Goal: Information Seeking & Learning: Learn about a topic

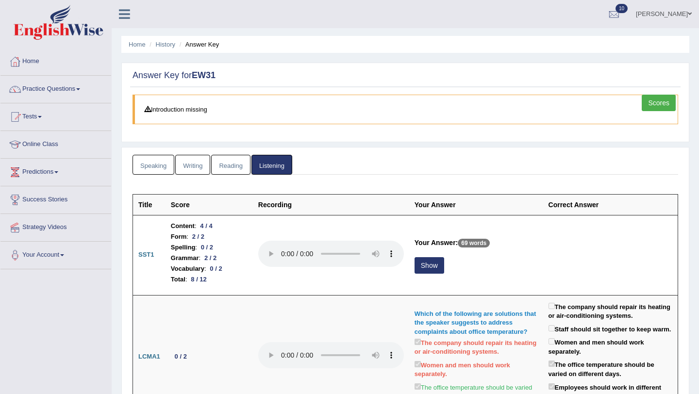
click at [36, 47] on div at bounding box center [56, 24] width 112 height 48
click at [156, 164] on link "Speaking" at bounding box center [154, 165] width 42 height 20
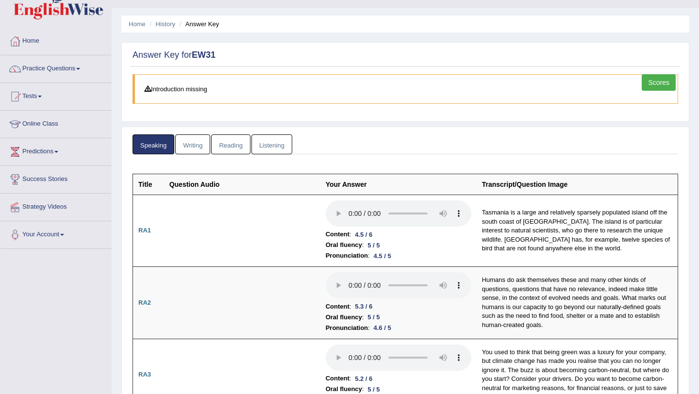
scroll to position [22, 0]
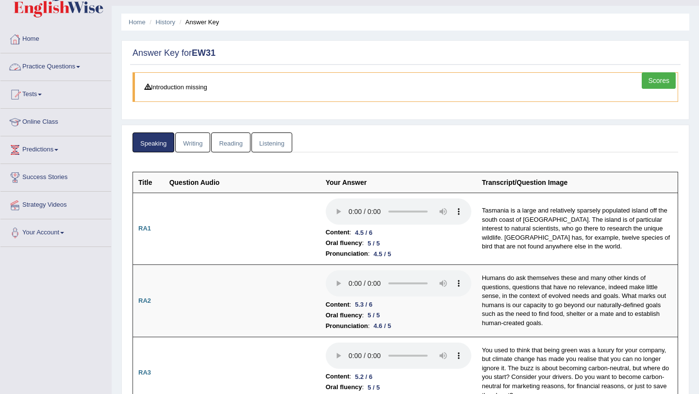
click at [43, 66] on link "Practice Questions" at bounding box center [55, 65] width 111 height 24
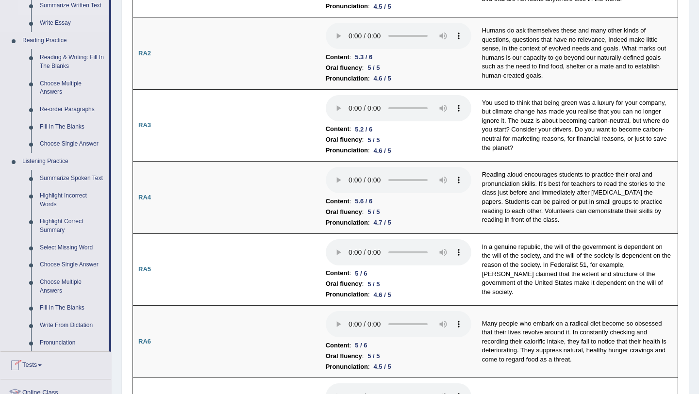
scroll to position [276, 0]
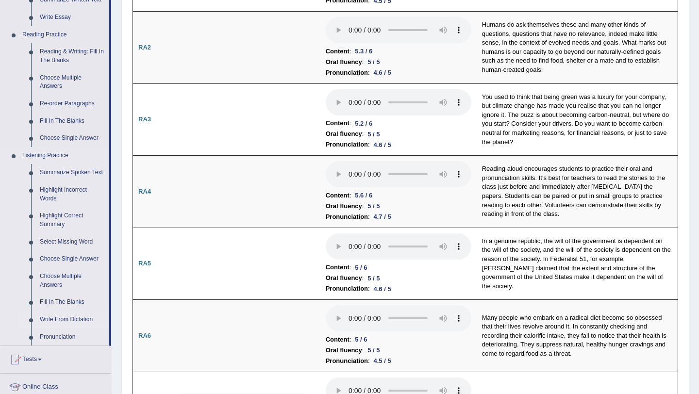
click at [62, 327] on link "Write From Dictation" at bounding box center [71, 319] width 73 height 17
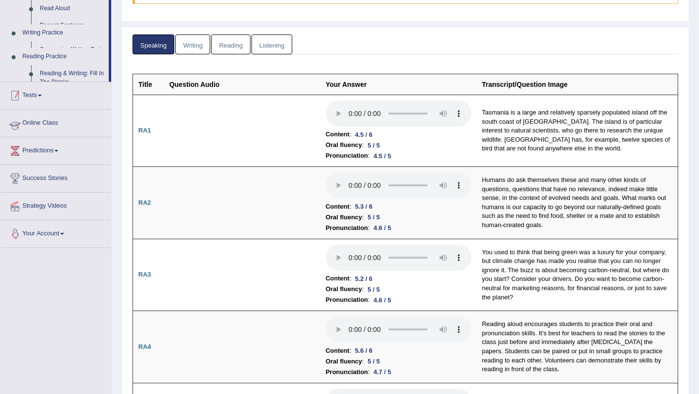
scroll to position [156, 0]
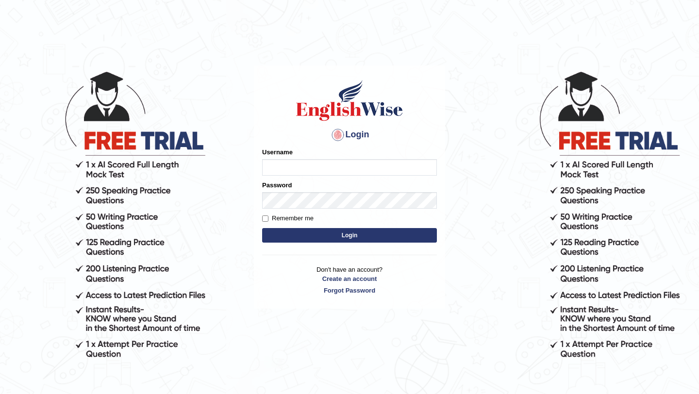
type input "Arjun12"
click at [302, 239] on button "Login" at bounding box center [349, 235] width 175 height 15
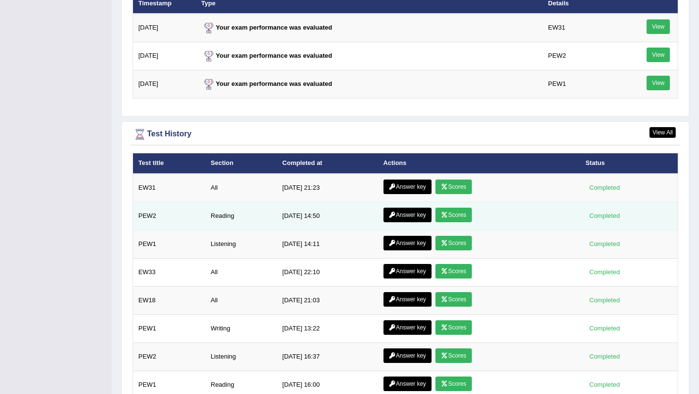
scroll to position [1299, 0]
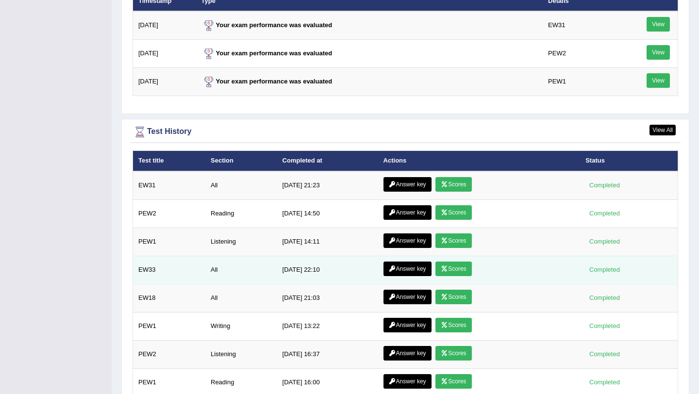
click at [449, 267] on link "Scores" at bounding box center [454, 269] width 36 height 15
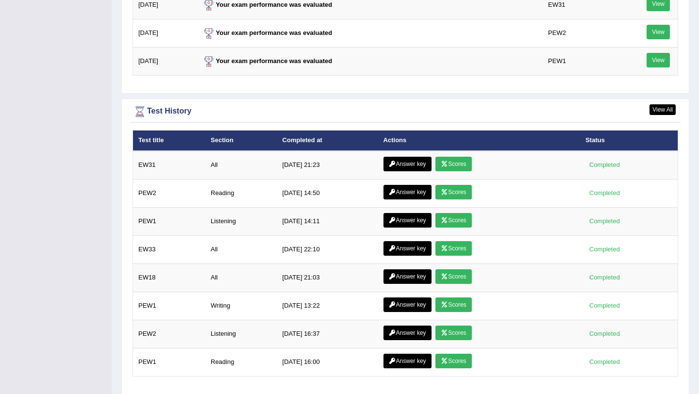
scroll to position [1288, 0]
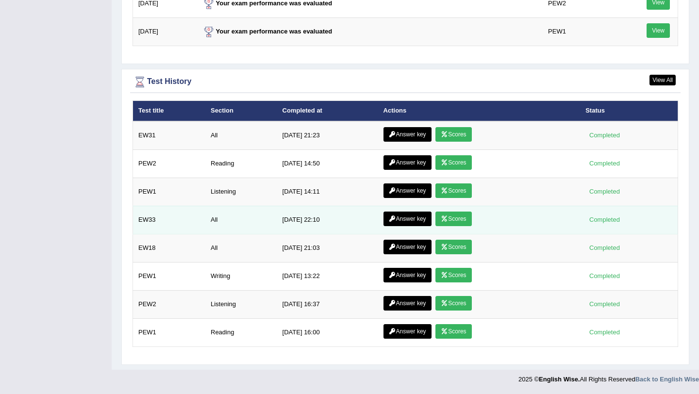
click at [408, 218] on link "Answer key" at bounding box center [408, 219] width 48 height 15
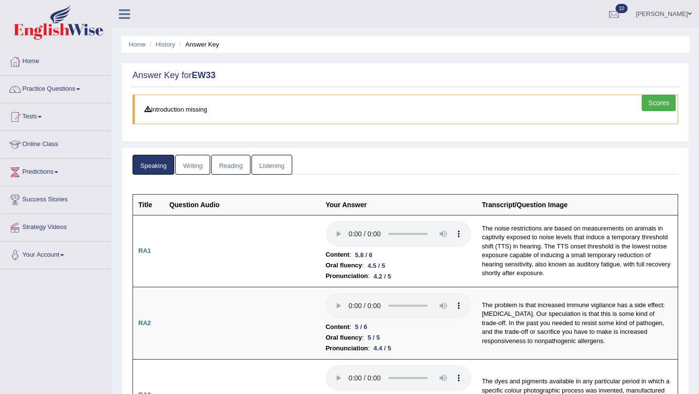
click at [189, 169] on link "Writing" at bounding box center [192, 165] width 35 height 20
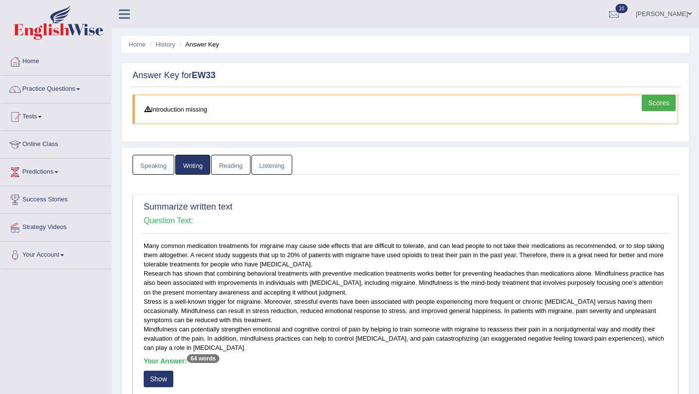
click at [268, 159] on link "Listening" at bounding box center [271, 165] width 41 height 20
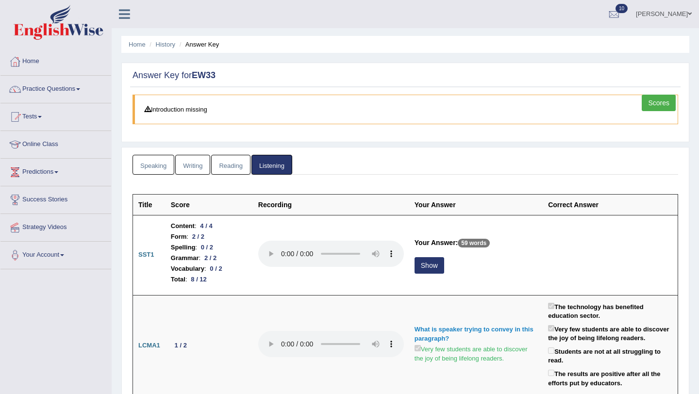
click at [39, 92] on link "Practice Questions" at bounding box center [55, 88] width 111 height 24
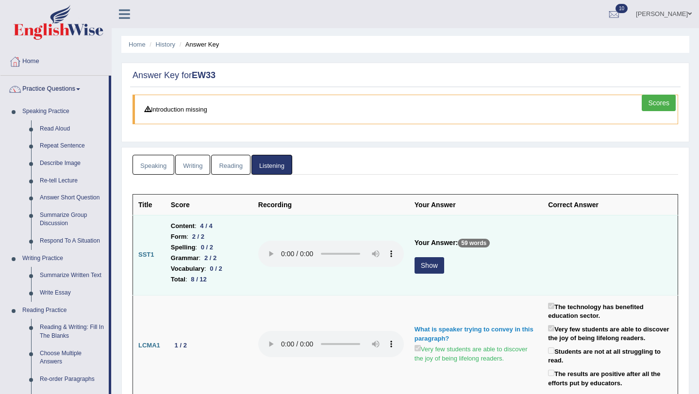
click at [419, 271] on button "Show" at bounding box center [430, 265] width 30 height 17
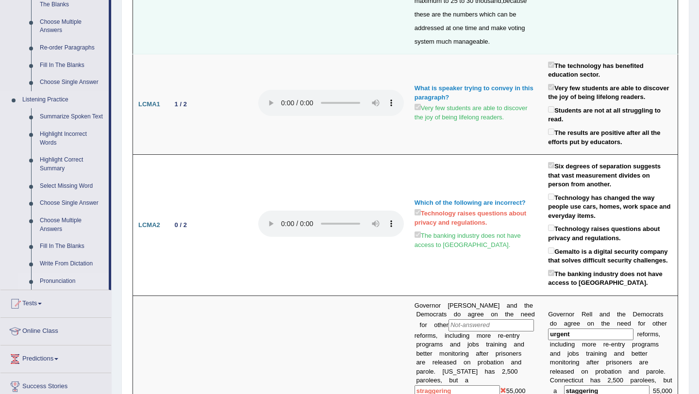
scroll to position [335, 0]
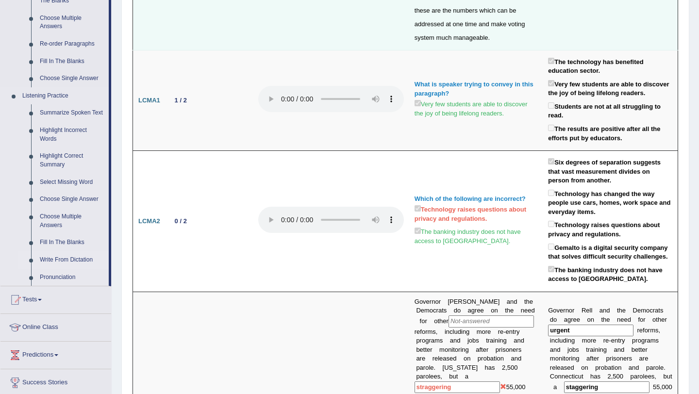
click at [70, 269] on link "Write From Dictation" at bounding box center [71, 259] width 73 height 17
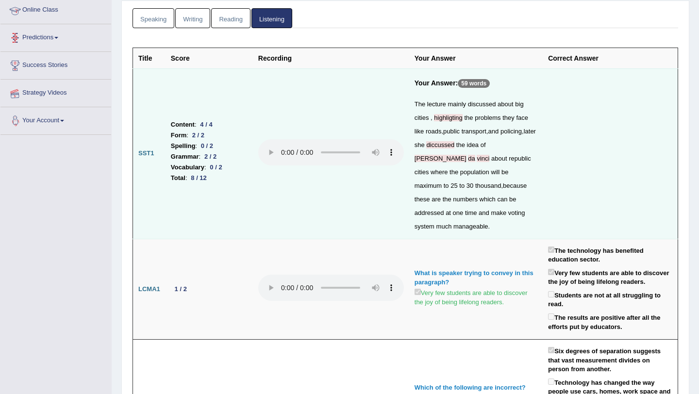
scroll to position [243, 0]
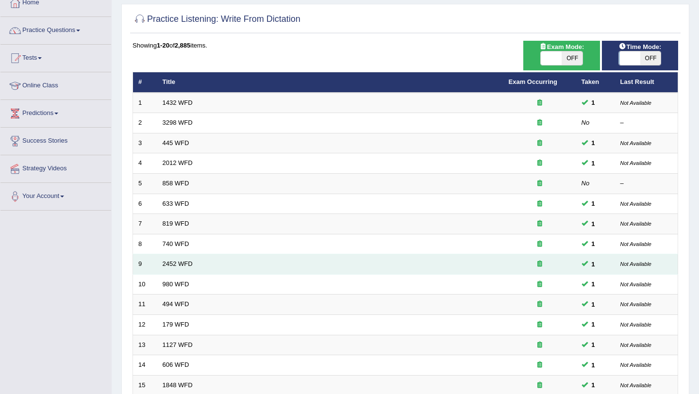
scroll to position [249, 0]
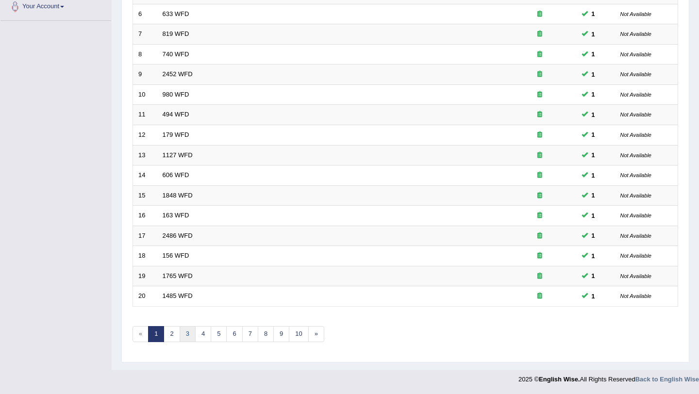
click at [187, 336] on link "3" at bounding box center [188, 334] width 16 height 16
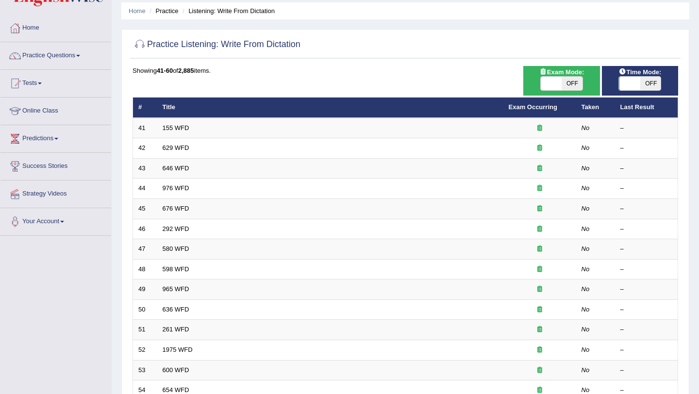
scroll to position [36, 0]
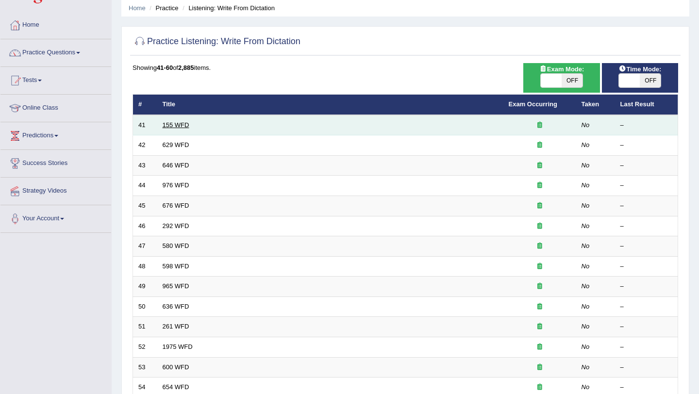
click at [170, 124] on link "155 WFD" at bounding box center [176, 124] width 27 height 7
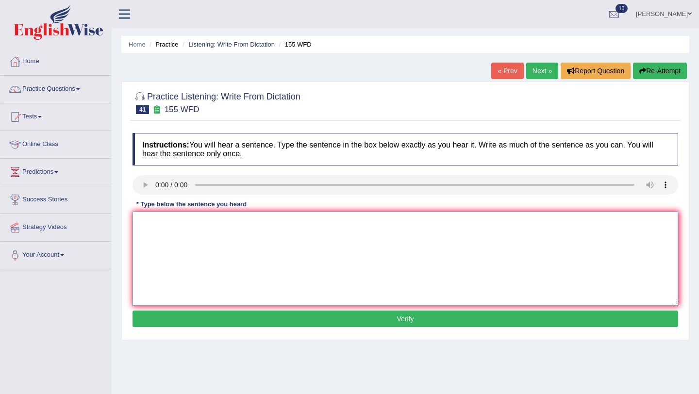
click at [145, 232] on textarea at bounding box center [406, 259] width 546 height 94
type textarea "Important details from the arguement are missign from the summary."
click at [156, 324] on button "Verify" at bounding box center [406, 319] width 546 height 17
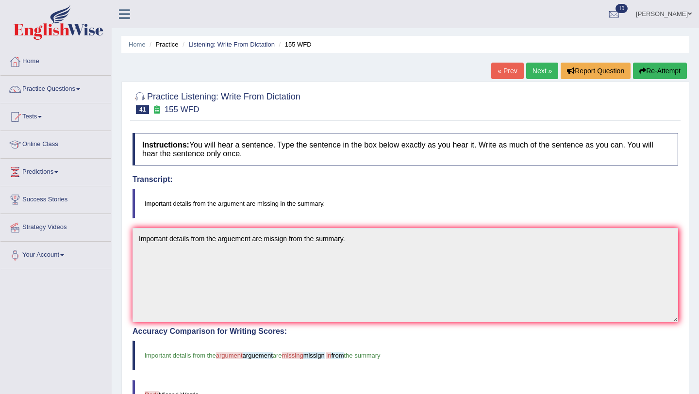
click at [531, 69] on link "Next »" at bounding box center [542, 71] width 32 height 17
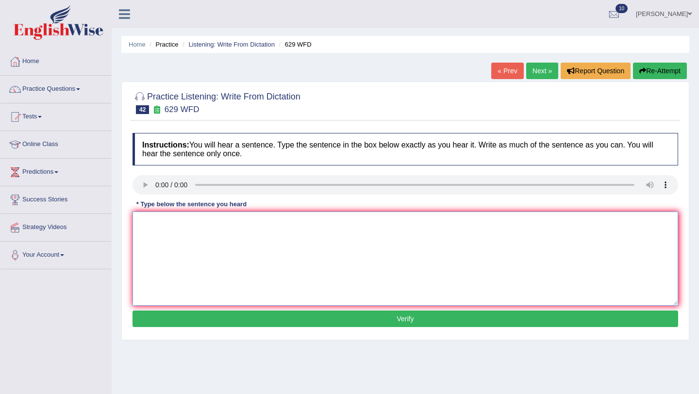
click at [146, 222] on textarea at bounding box center [406, 259] width 546 height 94
type textarea "Please provide ideas to support these arguments."
click at [214, 318] on button "Verify" at bounding box center [406, 319] width 546 height 17
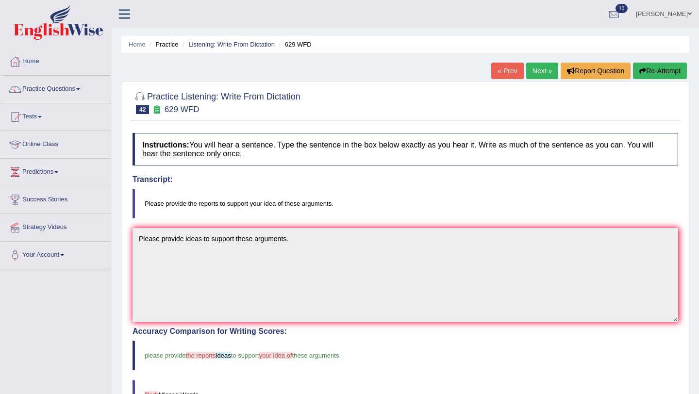
click at [540, 64] on link "Next »" at bounding box center [542, 71] width 32 height 17
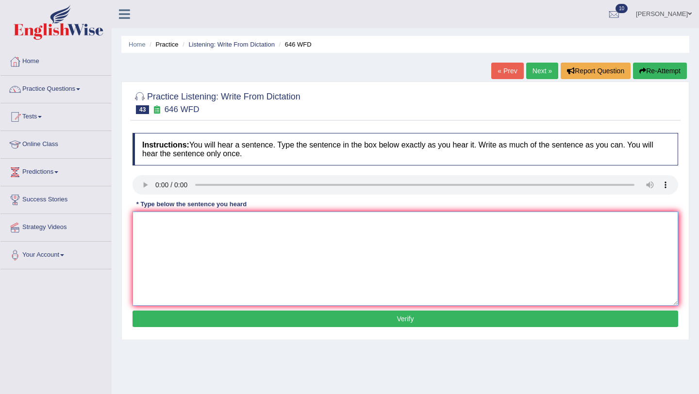
click at [156, 246] on textarea at bounding box center [406, 259] width 546 height 94
click at [155, 224] on textarea "the in revol in europe was drive by steam technology" at bounding box center [406, 259] width 546 height 94
click at [196, 221] on textarea "the industrial revol in europe was drive by steam technology" at bounding box center [406, 259] width 546 height 94
click at [222, 222] on textarea "the industrial revolution in europe was drive by steam technology" at bounding box center [406, 259] width 546 height 94
click at [140, 222] on textarea "the industrial revolution in Europe was drive by steam technology" at bounding box center [406, 259] width 546 height 94
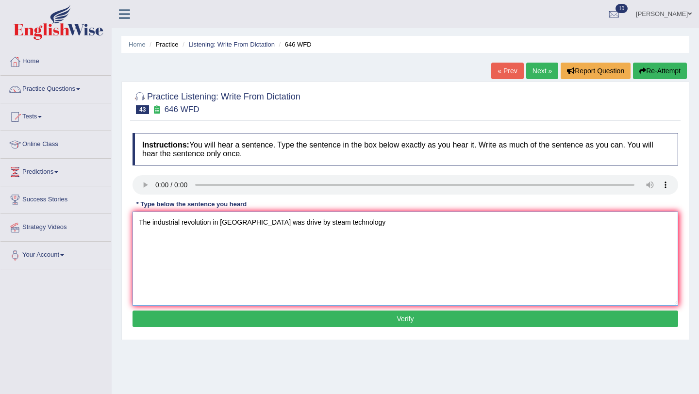
click at [361, 226] on textarea "The industrial revolution in Europe was drive by steam technology" at bounding box center [406, 259] width 546 height 94
type textarea "The industrial revolution in Europe was drive by steam technology."
click at [316, 319] on button "Verify" at bounding box center [406, 319] width 546 height 17
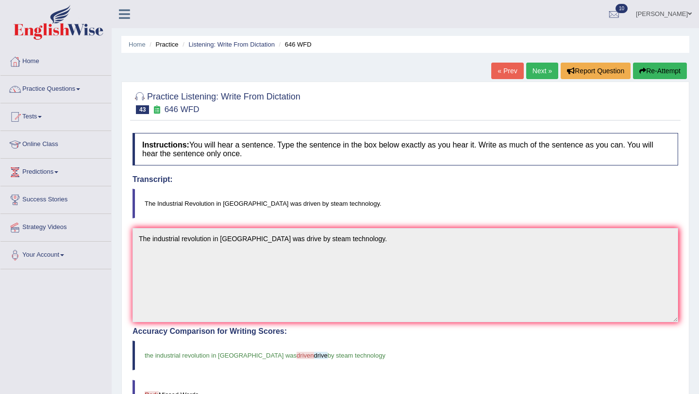
click at [541, 74] on link "Next »" at bounding box center [542, 71] width 32 height 17
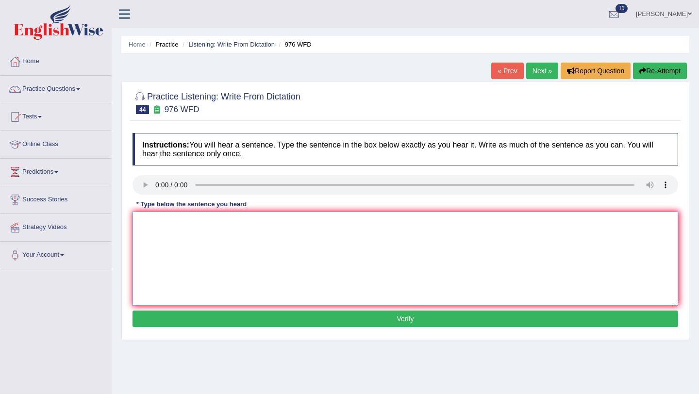
click at [156, 231] on textarea at bounding box center [406, 259] width 546 height 94
type textarea "The study of the economy is tricky subject to reasearch."
click at [210, 311] on button "Verify" at bounding box center [406, 319] width 546 height 17
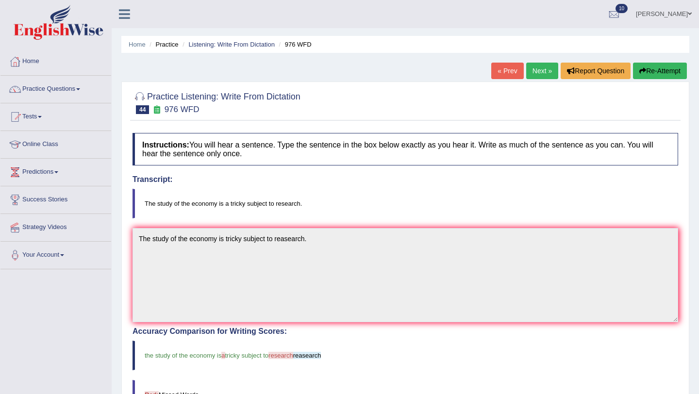
click at [526, 71] on link "Next »" at bounding box center [542, 71] width 32 height 17
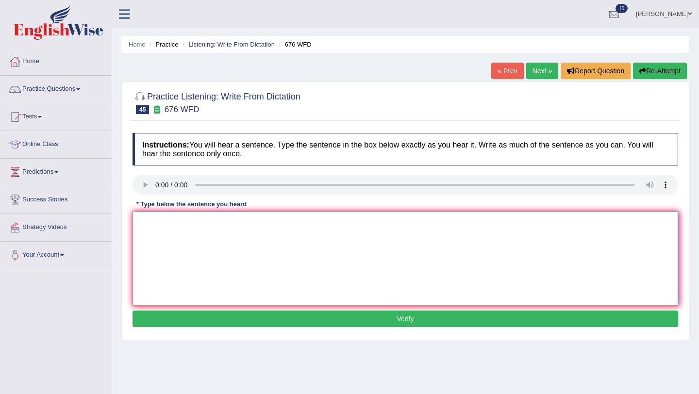
click at [141, 236] on textarea at bounding box center [406, 259] width 546 height 94
click at [169, 225] on textarea "universtiti needs to secure granst for the subject." at bounding box center [406, 259] width 546 height 94
click at [309, 233] on textarea "Universities needs to secure granst for the subject." at bounding box center [406, 259] width 546 height 94
click at [243, 226] on textarea "Universities needs to secure granst for the subject." at bounding box center [406, 259] width 546 height 94
click at [223, 230] on textarea "Universities needs to secure grant for the subject." at bounding box center [406, 259] width 546 height 94
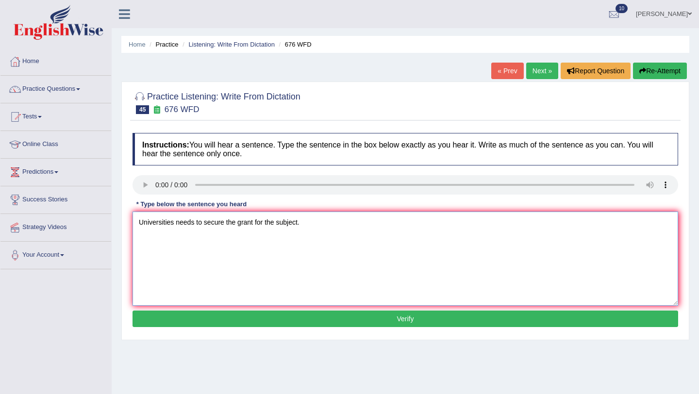
type textarea "Universities needs to secure the grant for the subject."
click at [243, 328] on div "Instructions: You will hear a sentence. Type the sentence in the box below exac…" at bounding box center [405, 231] width 551 height 207
click at [244, 315] on button "Verify" at bounding box center [406, 319] width 546 height 17
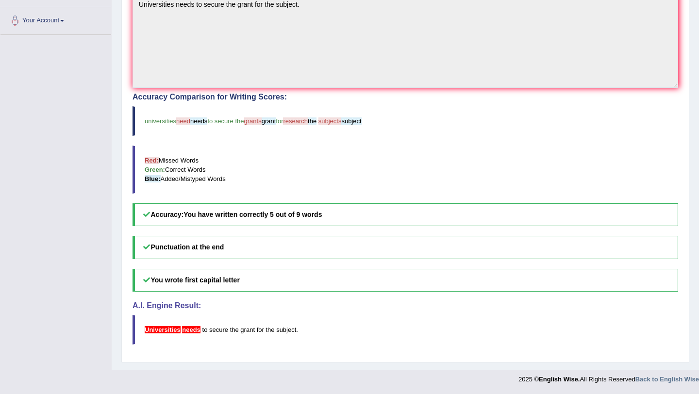
scroll to position [203, 0]
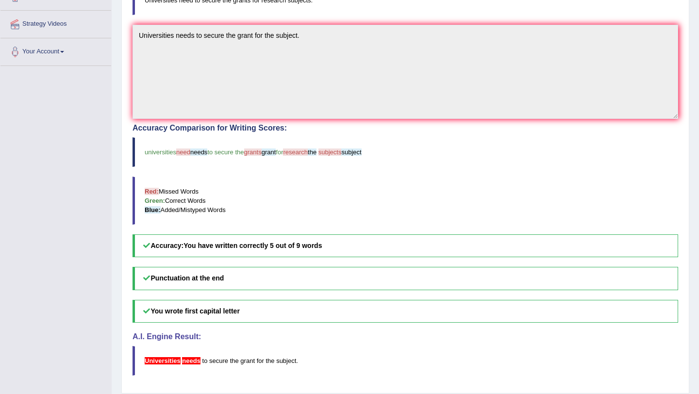
click at [193, 359] on span "needs" at bounding box center [191, 360] width 18 height 7
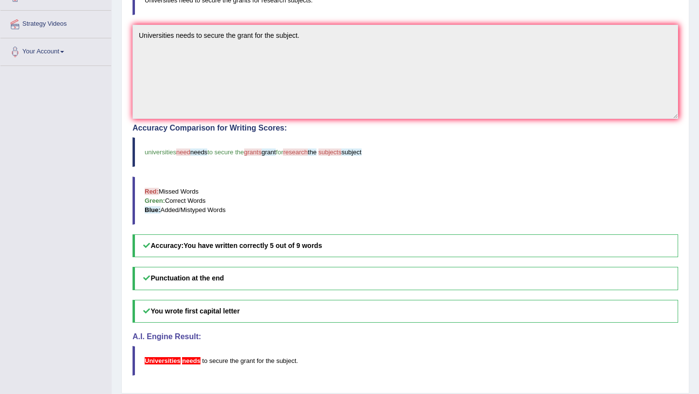
click at [193, 359] on span "needs" at bounding box center [191, 360] width 18 height 7
drag, startPoint x: 150, startPoint y: 359, endPoint x: 202, endPoint y: 362, distance: 52.5
click at [202, 362] on blockquote "Universities needs to secure the grant for the subject ." at bounding box center [406, 361] width 546 height 30
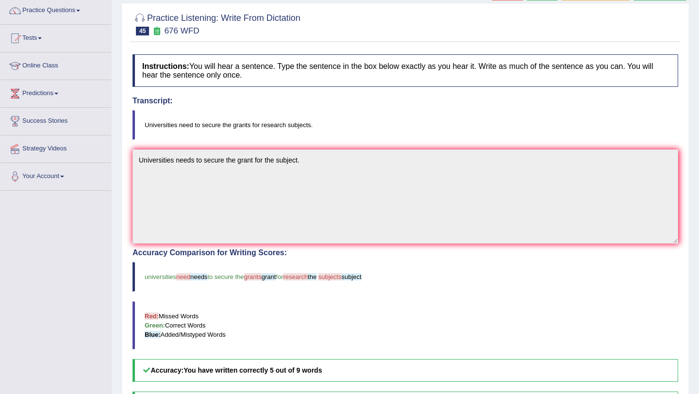
scroll to position [0, 0]
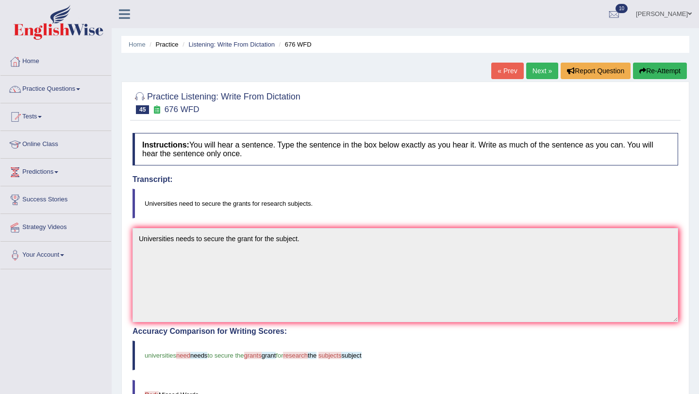
click at [526, 61] on div "Home Practice Listening: Write From Dictation 676 WFD « Prev Next » Report Ques…" at bounding box center [405, 302] width 587 height 604
click at [526, 67] on link "Next »" at bounding box center [542, 71] width 32 height 17
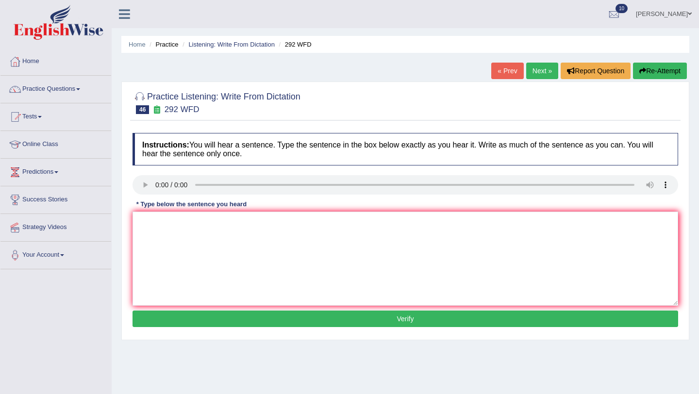
click at [151, 209] on div "Instructions: You will hear a sentence. Type the sentence in the box below exac…" at bounding box center [405, 231] width 551 height 207
click at [148, 226] on textarea at bounding box center [406, 259] width 546 height 94
click at [162, 223] on textarea "seome people argue that eductaion is not that important." at bounding box center [406, 259] width 546 height 94
type textarea "Some people argue that eductaion is not that important."
click at [189, 319] on button "Verify" at bounding box center [406, 319] width 546 height 17
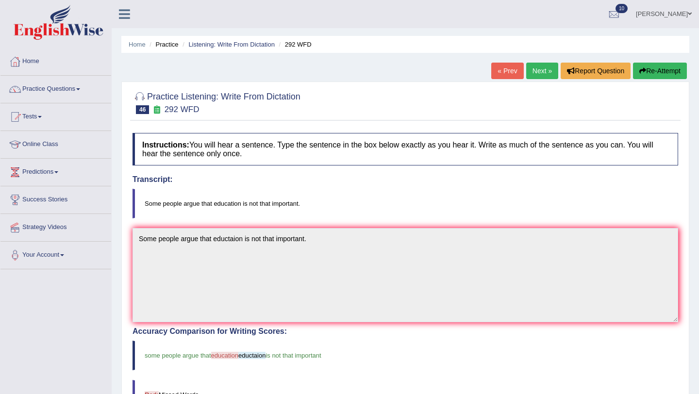
click at [536, 65] on link "Next »" at bounding box center [542, 71] width 32 height 17
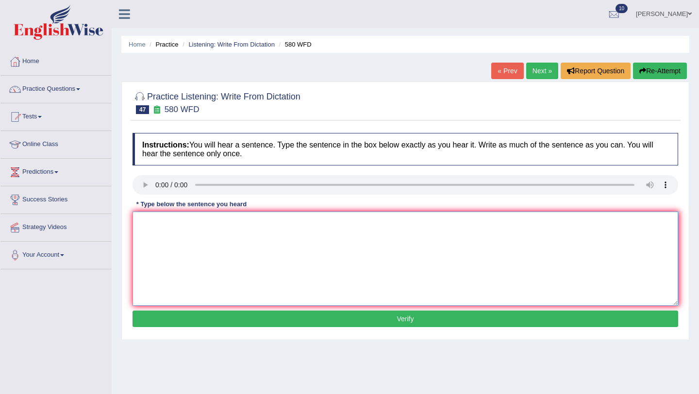
click at [151, 236] on textarea at bounding box center [406, 259] width 546 height 94
click at [218, 226] on textarea "You can use your laptops in the lecture." at bounding box center [406, 259] width 546 height 94
type textarea "You can use your laptops in the lecture."
click at [235, 315] on button "Verify" at bounding box center [406, 319] width 546 height 17
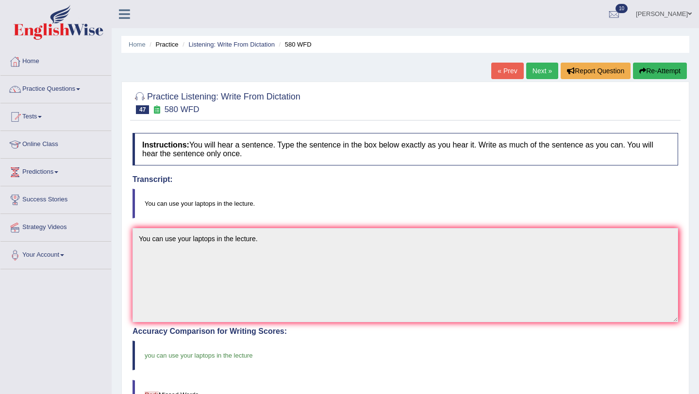
click at [547, 77] on link "Next »" at bounding box center [542, 71] width 32 height 17
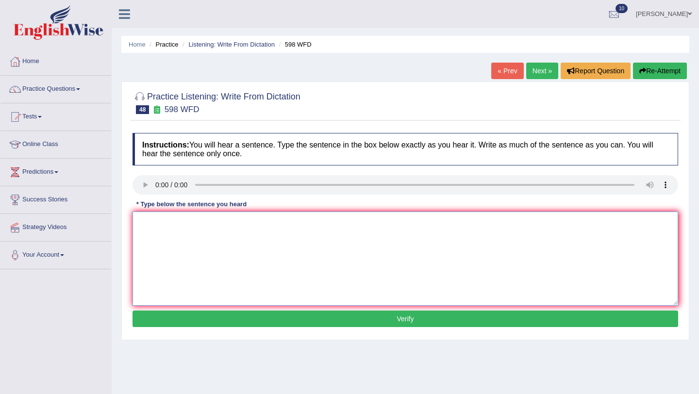
click at [148, 222] on textarea at bounding box center [406, 259] width 546 height 94
type textarea "Check the website if you are looking for the dicounted text books"
click at [154, 315] on button "Verify" at bounding box center [406, 319] width 546 height 17
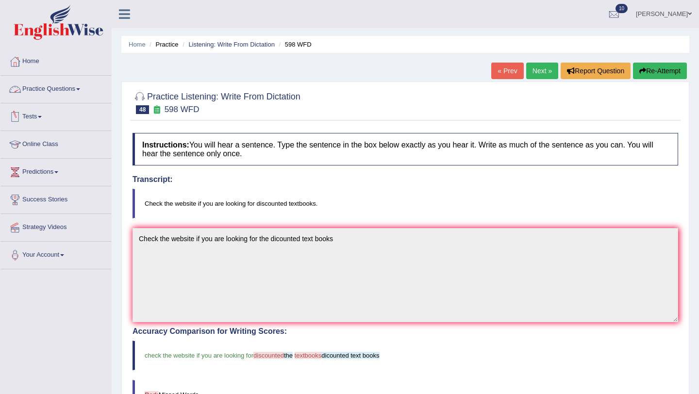
click at [76, 91] on link "Practice Questions" at bounding box center [55, 88] width 111 height 24
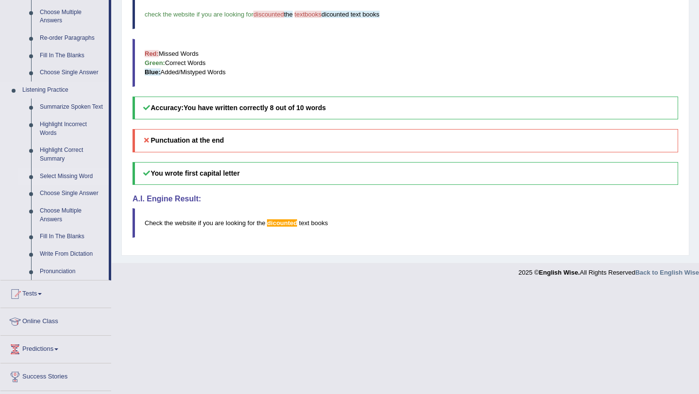
scroll to position [342, 0]
click at [70, 108] on link "Summarize Spoken Text" at bounding box center [71, 106] width 73 height 17
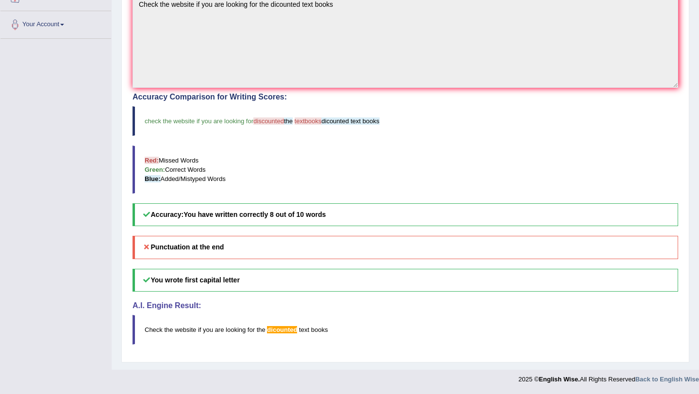
scroll to position [172, 0]
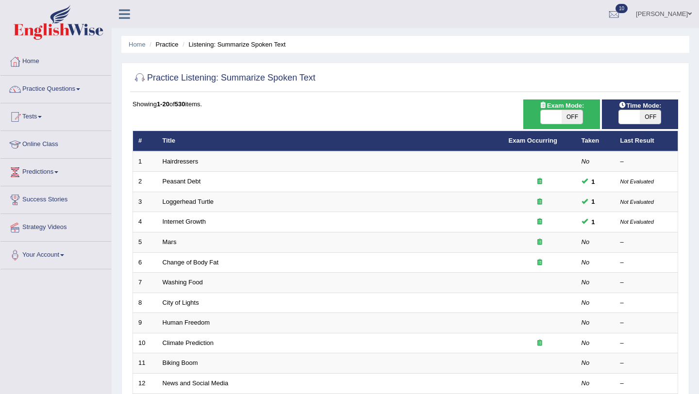
click at [576, 120] on span "OFF" at bounding box center [572, 117] width 21 height 14
checkbox input "true"
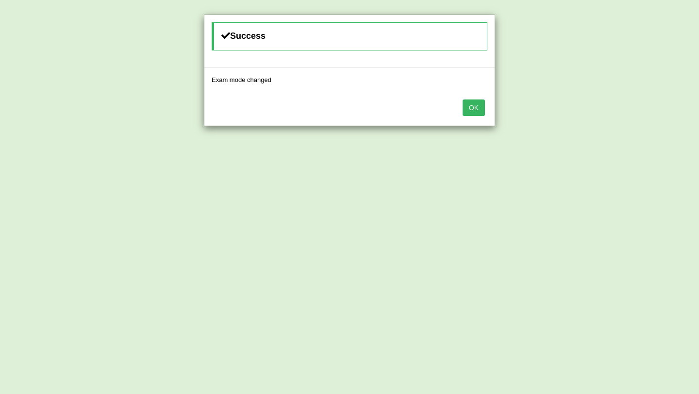
click at [469, 112] on button "OK" at bounding box center [474, 108] width 22 height 17
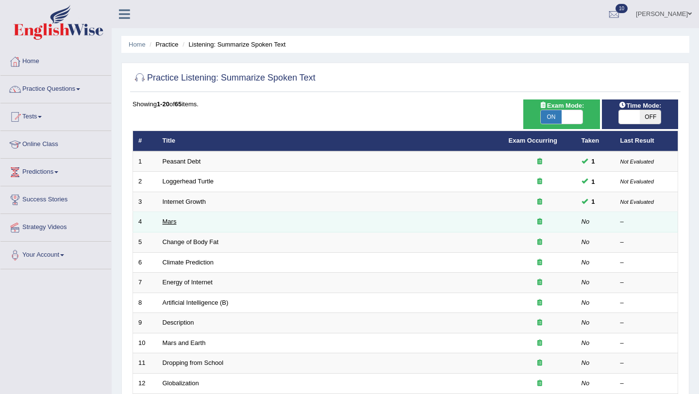
click at [174, 223] on link "Mars" at bounding box center [170, 221] width 14 height 7
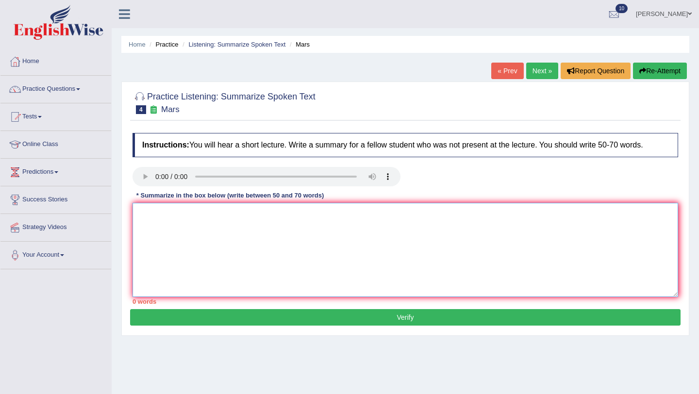
click at [163, 236] on textarea at bounding box center [406, 250] width 546 height 94
type textarea "t"
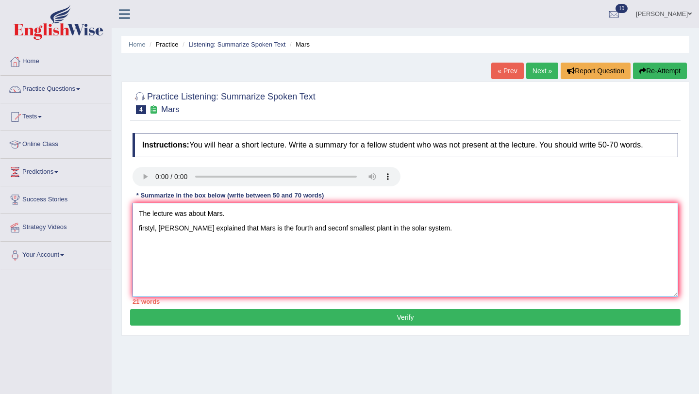
click at [152, 232] on textarea "The lecture was about Mars. firstyl, [PERSON_NAME] explained that Mars is the f…" at bounding box center [406, 250] width 546 height 94
click at [147, 237] on textarea "The lecture was about Mars. firstly, [PERSON_NAME] explained that Mars is the f…" at bounding box center [406, 250] width 546 height 94
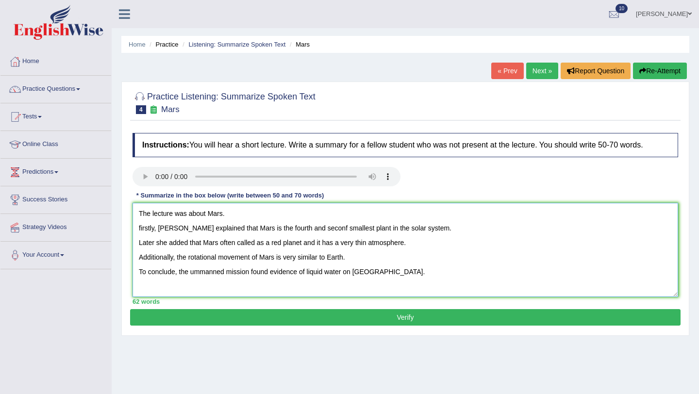
type textarea "The lecture was about Mars. firstly, [PERSON_NAME] explained that Mars is the f…"
click at [240, 313] on button "Verify" at bounding box center [405, 317] width 551 height 17
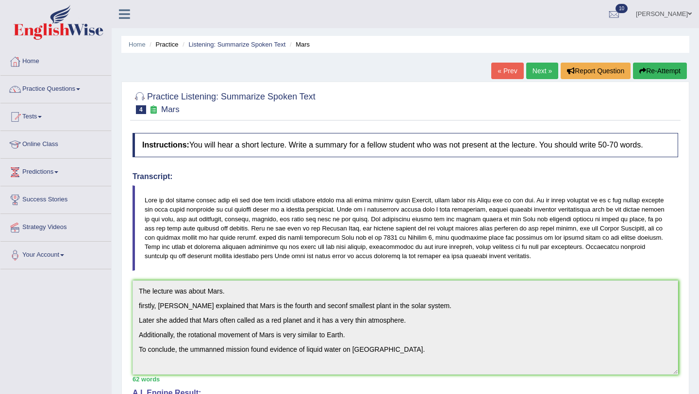
click at [540, 65] on link "Next »" at bounding box center [542, 71] width 32 height 17
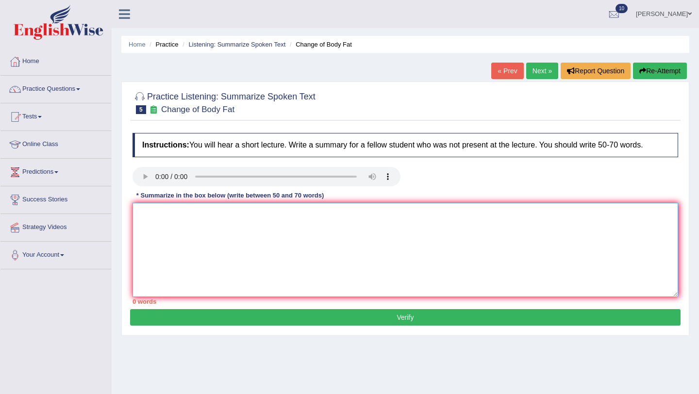
click at [151, 219] on textarea at bounding box center [406, 250] width 546 height 94
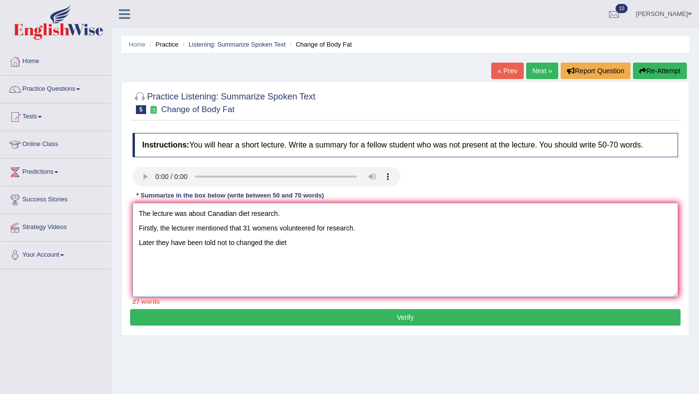
click at [218, 247] on textarea "The lecture was about Canadian diet research. Firstly, the lecturer mentioned t…" at bounding box center [406, 250] width 546 height 94
click at [155, 248] on textarea "The lecture was about Canadian diet research. Firstly, the lecturer mentioned t…" at bounding box center [406, 250] width 546 height 94
click at [201, 249] on textarea "The lecture was about Canadian diet research. Firstly, the lecturer mentioned t…" at bounding box center [406, 250] width 546 height 94
click at [285, 248] on textarea "The lecture was about Canadian diet research. Firstly, the lecturer mentioned t…" at bounding box center [406, 250] width 546 height 94
click at [285, 251] on textarea "The lecture was about Canadian diet research. Firstly, the lecturer mentioned t…" at bounding box center [406, 250] width 546 height 94
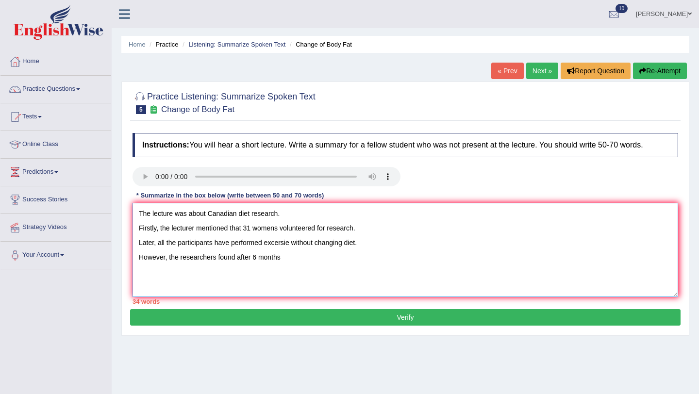
click at [237, 262] on textarea "The lecture was about Canadian diet research. Firstly, the lecturer mentioned t…" at bounding box center [406, 250] width 546 height 94
click at [295, 259] on textarea "The lecture was about Canadian diet research. Firstly, the lecturer mentioned t…" at bounding box center [406, 250] width 546 height 94
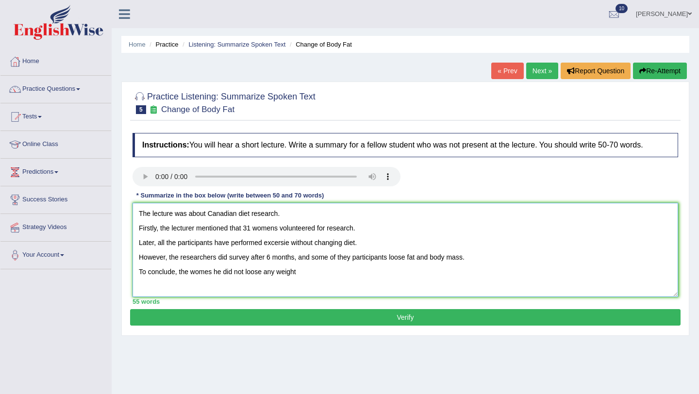
click at [209, 278] on textarea "The lecture was about Canadian diet research. Firstly, the lecturer mentioned t…" at bounding box center [406, 250] width 546 height 94
click at [222, 274] on textarea "The lecture was about Canadian diet research. Firstly, the lecturer mentioned t…" at bounding box center [406, 250] width 546 height 94
click at [224, 275] on textarea "The lecture was about Canadian diet research. Firstly, the lecturer mentioned t…" at bounding box center [406, 250] width 546 height 94
type textarea "The lecture was about Canadian diet research. Firstly, the lecturer mentioned t…"
click at [275, 313] on button "Verify" at bounding box center [405, 317] width 551 height 17
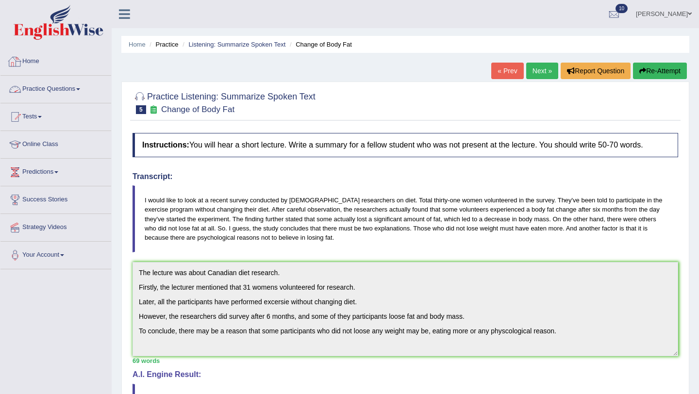
click at [45, 88] on link "Practice Questions" at bounding box center [55, 88] width 111 height 24
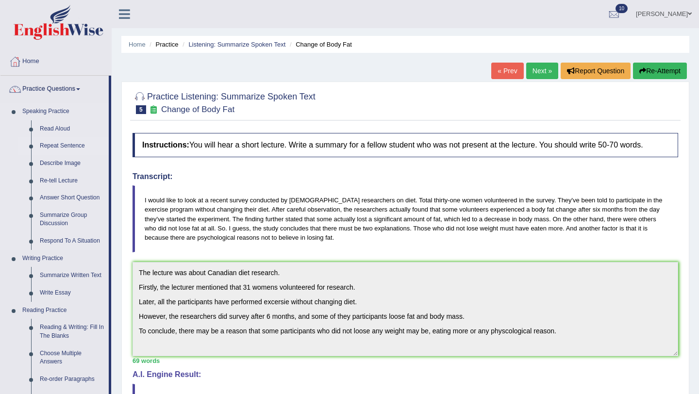
click at [68, 151] on link "Repeat Sentence" at bounding box center [71, 145] width 73 height 17
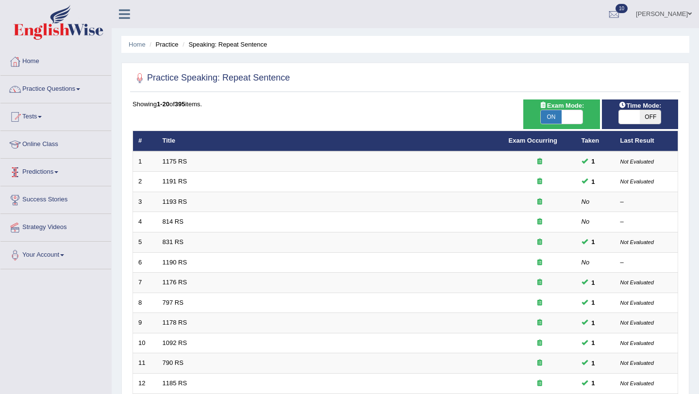
scroll to position [249, 0]
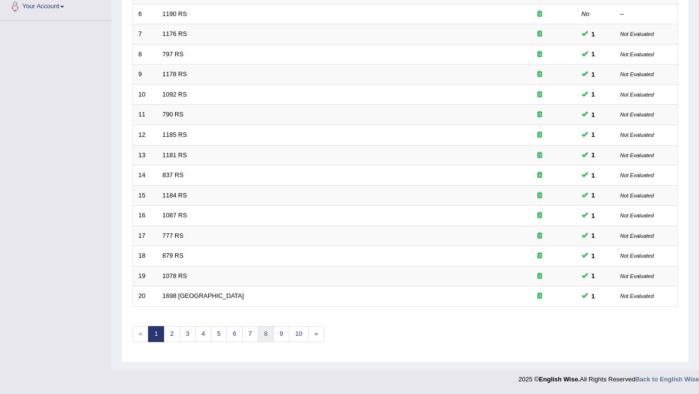
click at [263, 334] on link "8" at bounding box center [266, 334] width 16 height 16
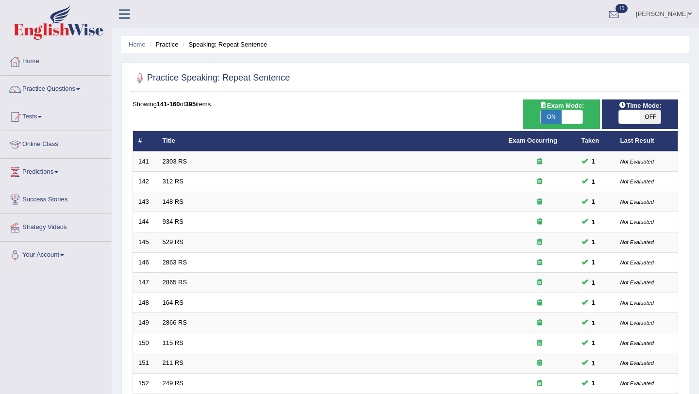
scroll to position [249, 0]
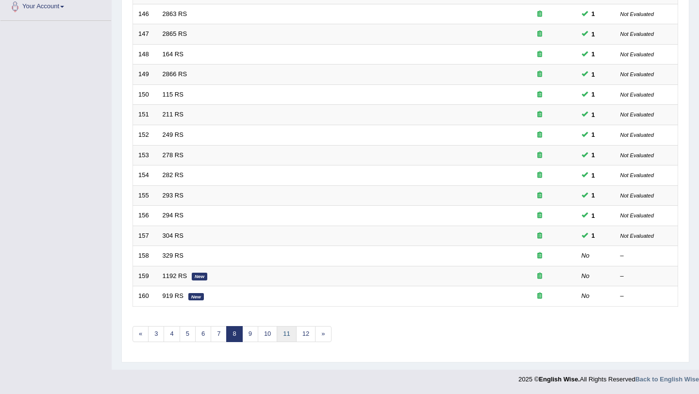
click at [283, 335] on link "11" at bounding box center [286, 334] width 19 height 16
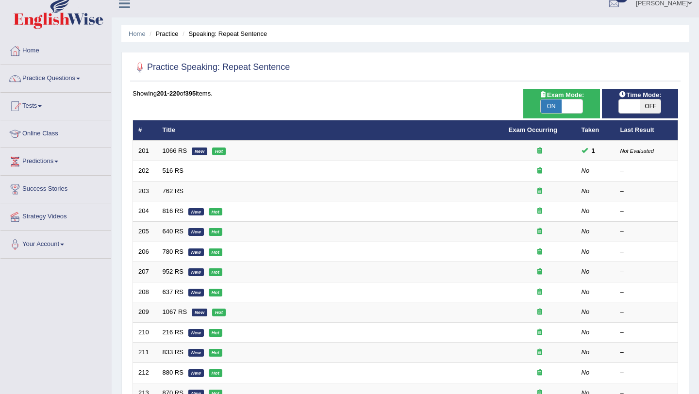
scroll to position [16, 0]
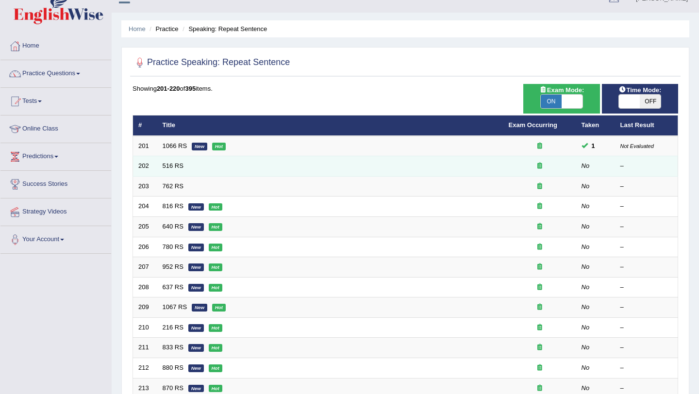
click at [163, 170] on td "516 RS" at bounding box center [330, 166] width 346 height 20
click at [165, 167] on link "516 RS" at bounding box center [173, 165] width 21 height 7
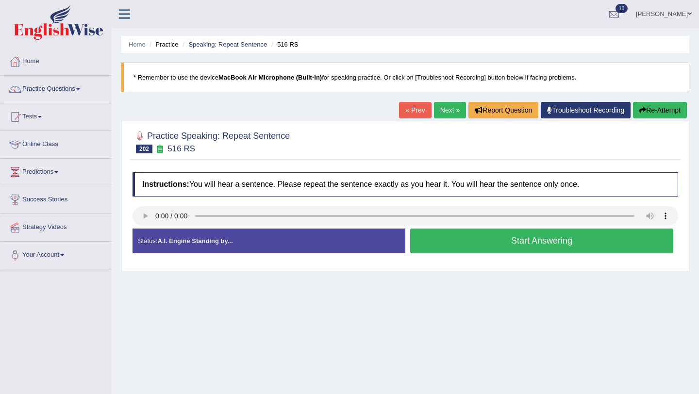
click at [416, 239] on button "Start Answering" at bounding box center [541, 241] width 263 height 25
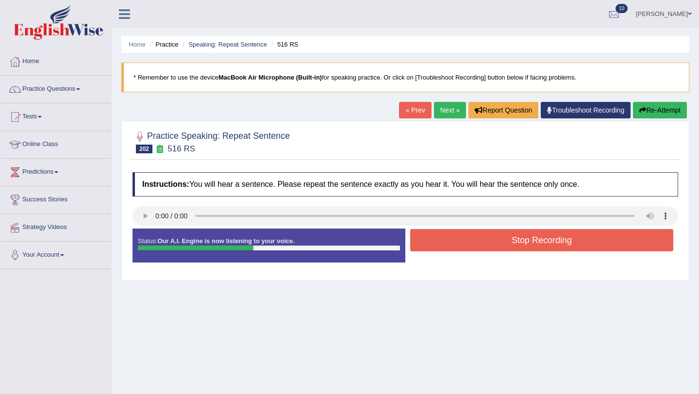
click at [416, 239] on button "Stop Recording" at bounding box center [541, 240] width 263 height 22
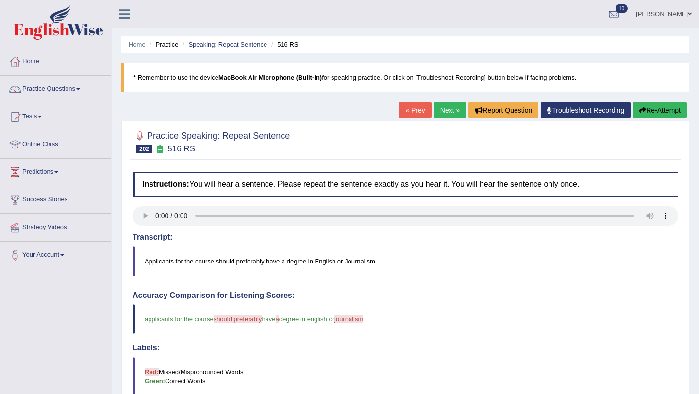
click at [448, 113] on link "Next »" at bounding box center [450, 110] width 32 height 17
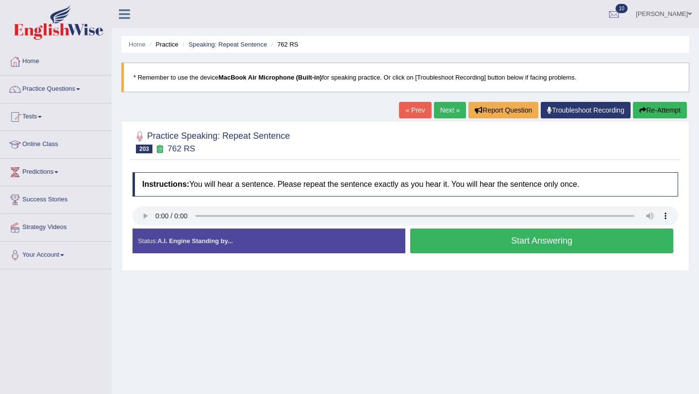
click at [454, 251] on button "Start Answering" at bounding box center [541, 241] width 263 height 25
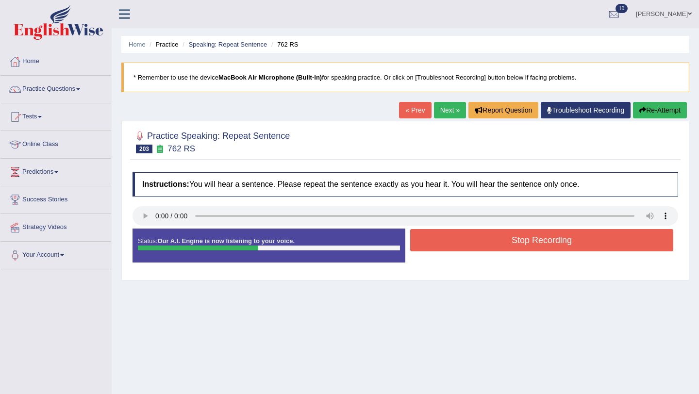
click at [454, 251] on button "Stop Recording" at bounding box center [541, 240] width 263 height 22
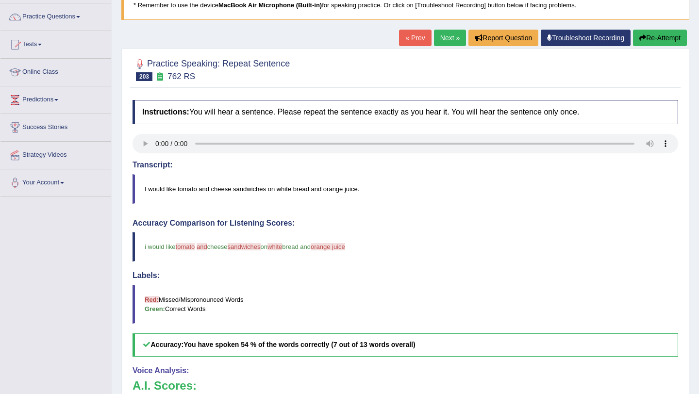
scroll to position [67, 0]
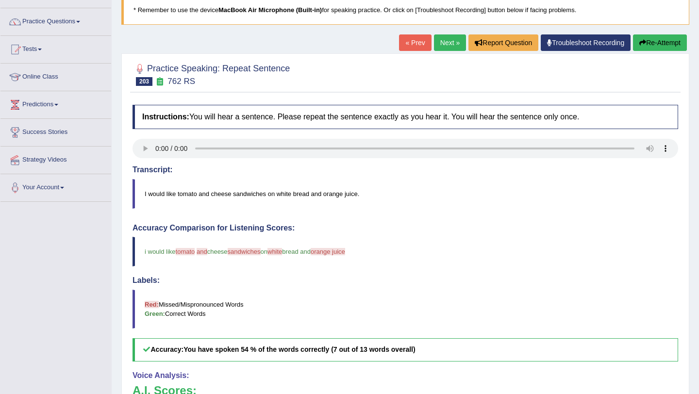
click at [441, 50] on link "Next »" at bounding box center [450, 42] width 32 height 17
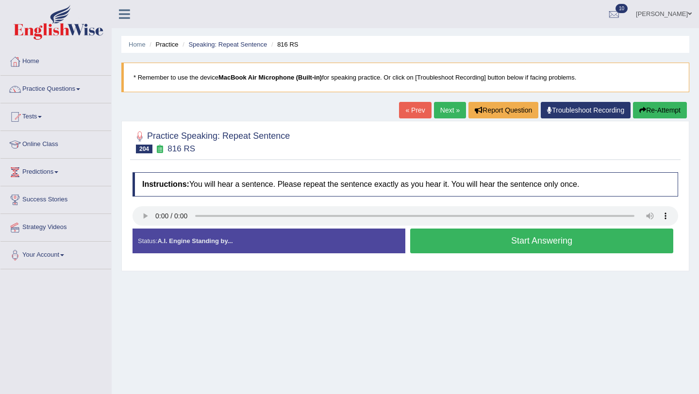
click at [471, 248] on button "Start Answering" at bounding box center [541, 241] width 263 height 25
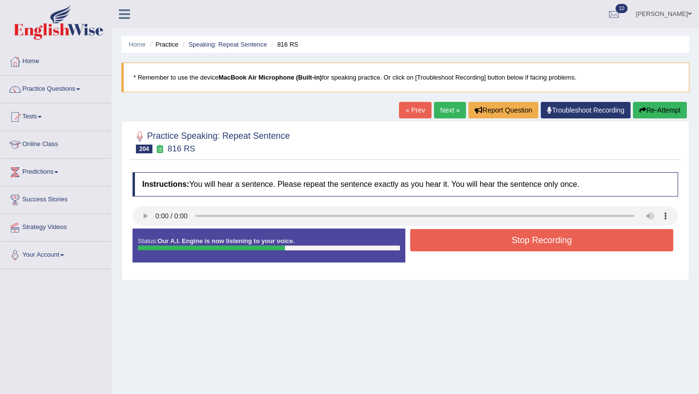
click at [471, 248] on button "Stop Recording" at bounding box center [541, 240] width 263 height 22
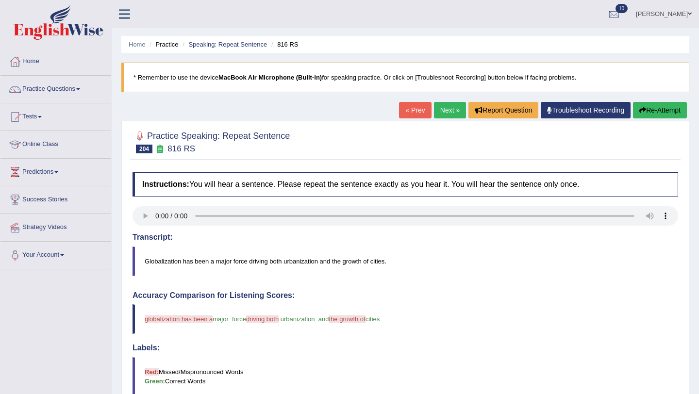
click at [440, 110] on link "Next »" at bounding box center [450, 110] width 32 height 17
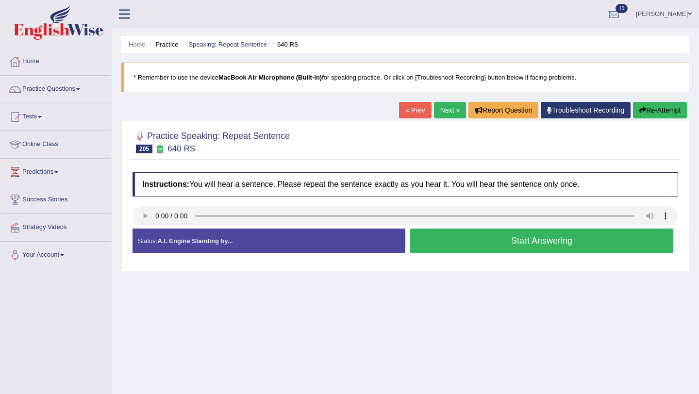
click at [414, 242] on button "Start Answering" at bounding box center [541, 241] width 263 height 25
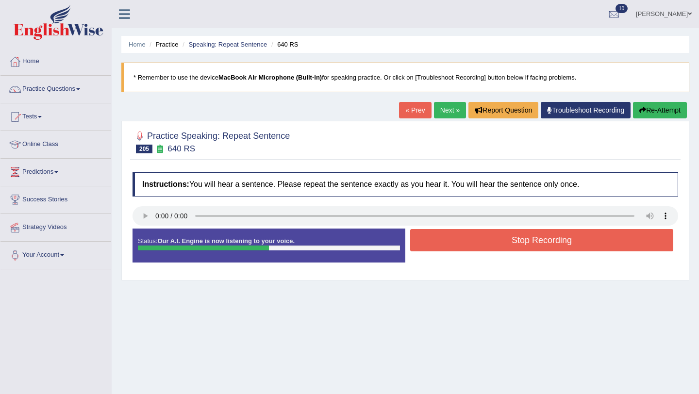
click at [414, 242] on button "Stop Recording" at bounding box center [541, 240] width 263 height 22
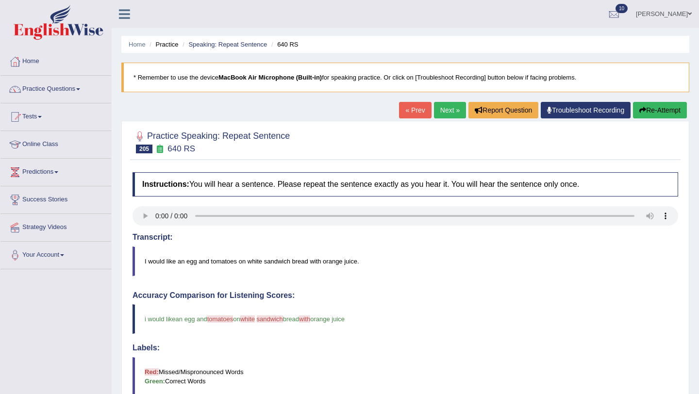
click at [444, 111] on link "Next »" at bounding box center [450, 110] width 32 height 17
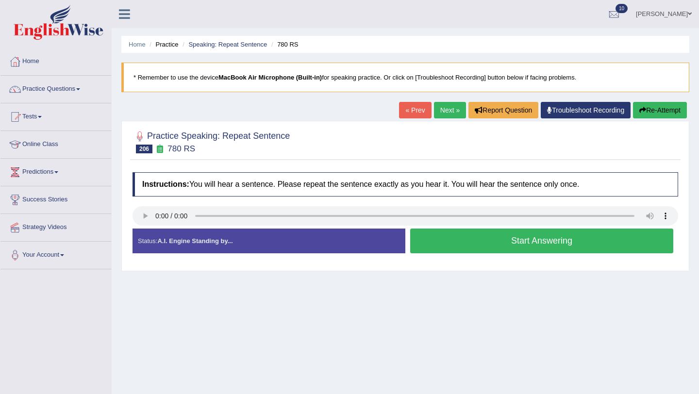
click at [416, 250] on button "Start Answering" at bounding box center [541, 241] width 263 height 25
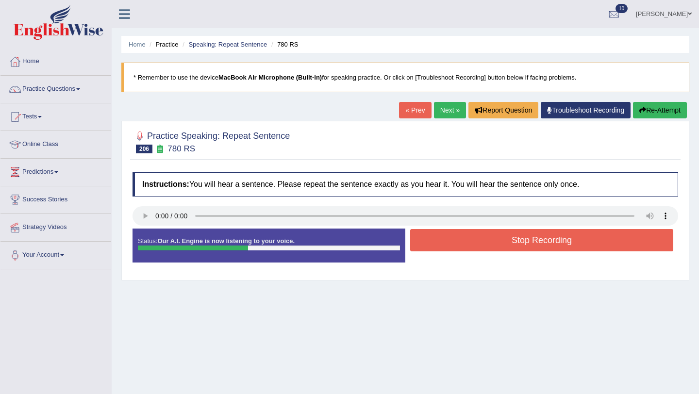
click at [416, 250] on button "Stop Recording" at bounding box center [541, 240] width 263 height 22
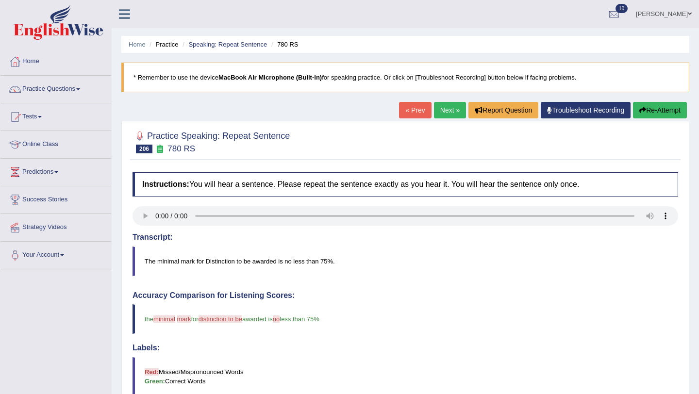
click at [440, 109] on link "Next »" at bounding box center [450, 110] width 32 height 17
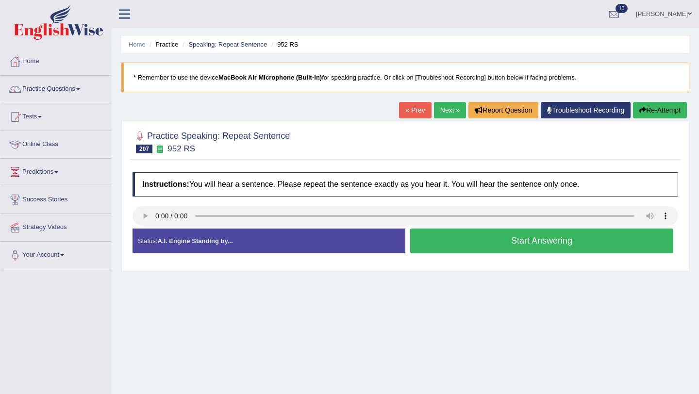
click at [414, 248] on button "Start Answering" at bounding box center [541, 241] width 263 height 25
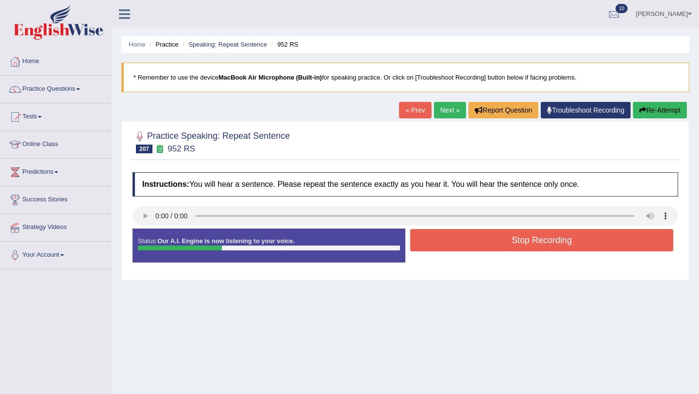
click at [414, 248] on button "Stop Recording" at bounding box center [541, 240] width 263 height 22
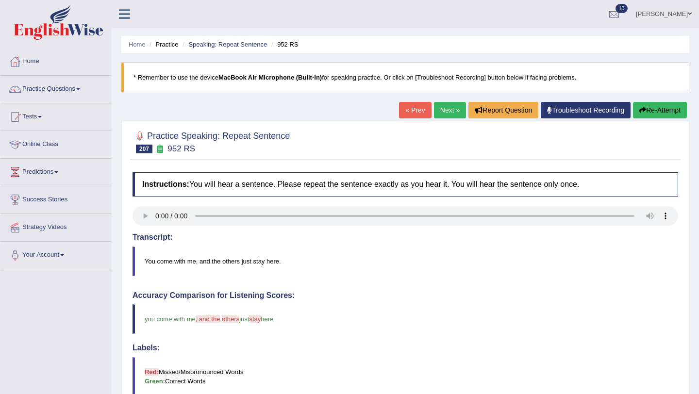
click at [453, 111] on link "Next »" at bounding box center [450, 110] width 32 height 17
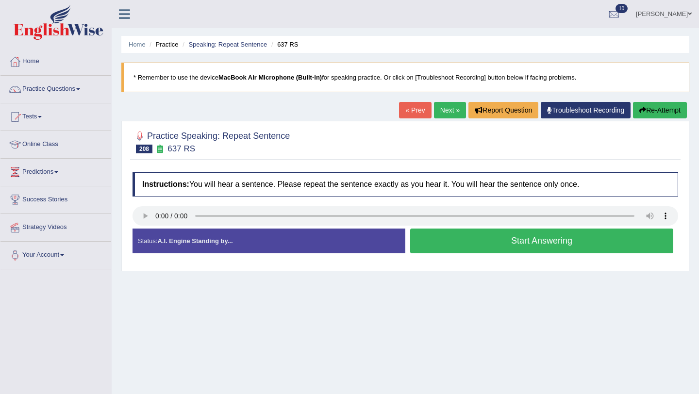
click at [414, 250] on button "Start Answering" at bounding box center [541, 241] width 263 height 25
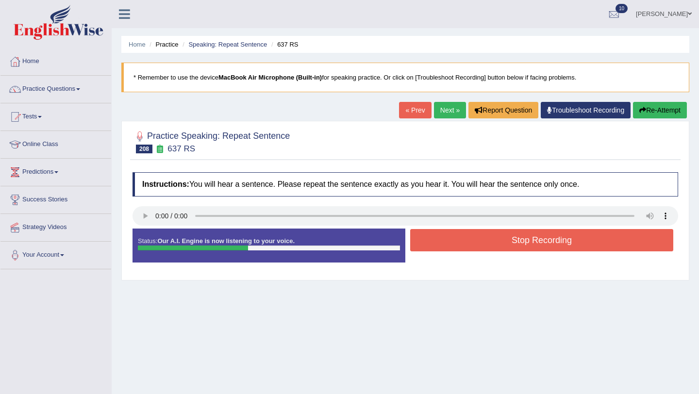
click at [414, 250] on button "Stop Recording" at bounding box center [541, 240] width 263 height 22
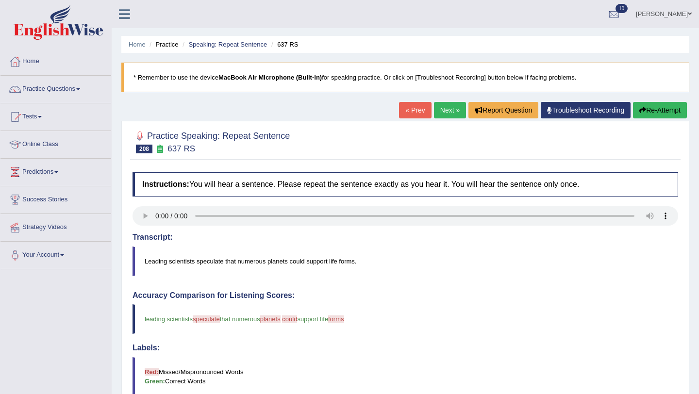
click at [453, 104] on link "Next »" at bounding box center [450, 110] width 32 height 17
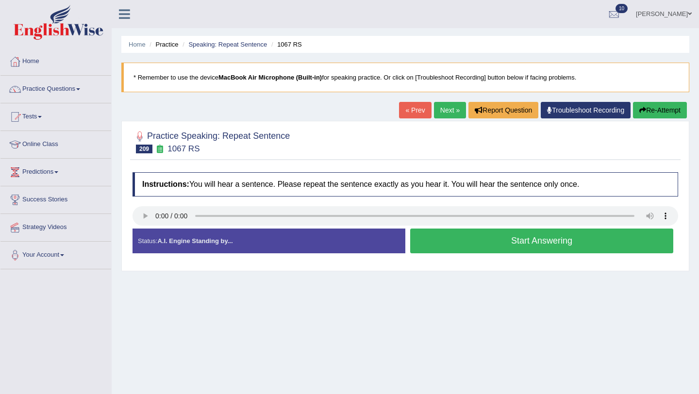
click at [438, 246] on button "Start Answering" at bounding box center [541, 241] width 263 height 25
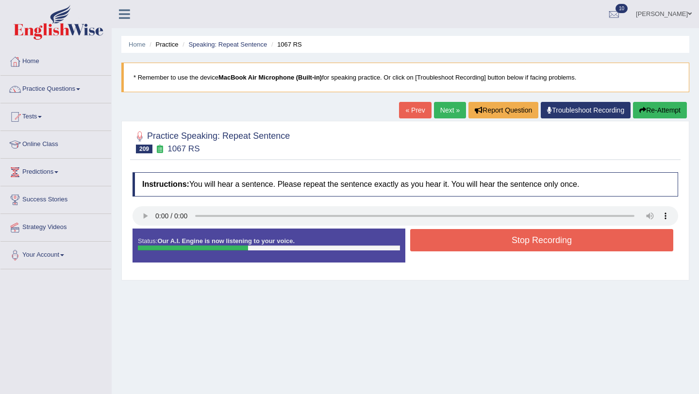
click at [438, 246] on button "Stop Recording" at bounding box center [541, 240] width 263 height 22
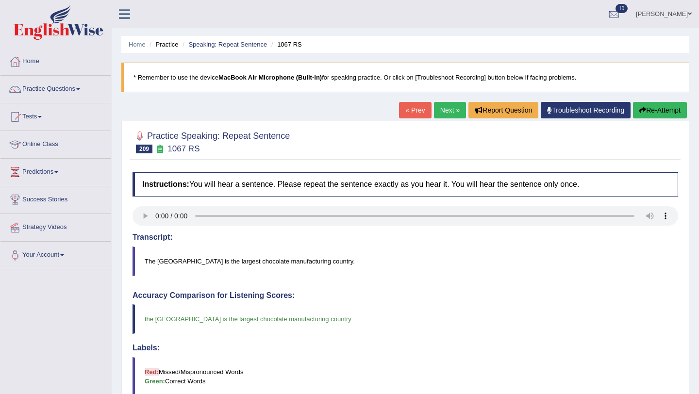
click at [443, 112] on link "Next »" at bounding box center [450, 110] width 32 height 17
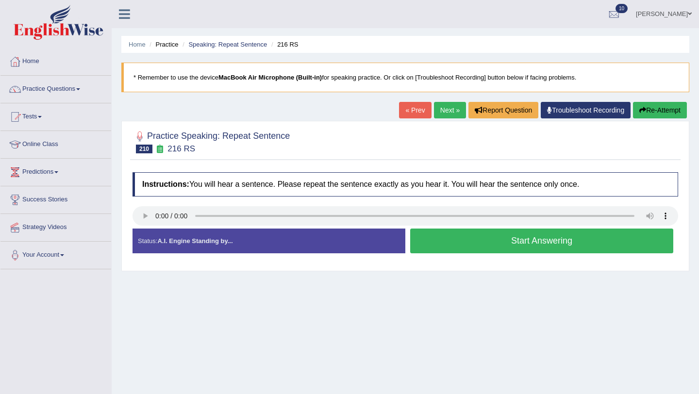
click at [482, 239] on button "Start Answering" at bounding box center [541, 241] width 263 height 25
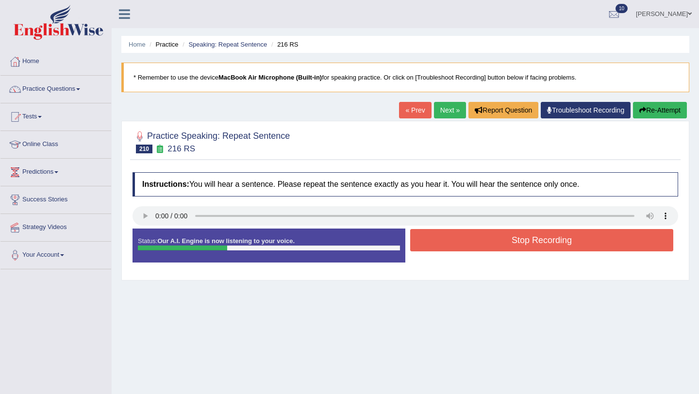
click at [482, 239] on button "Stop Recording" at bounding box center [541, 240] width 263 height 22
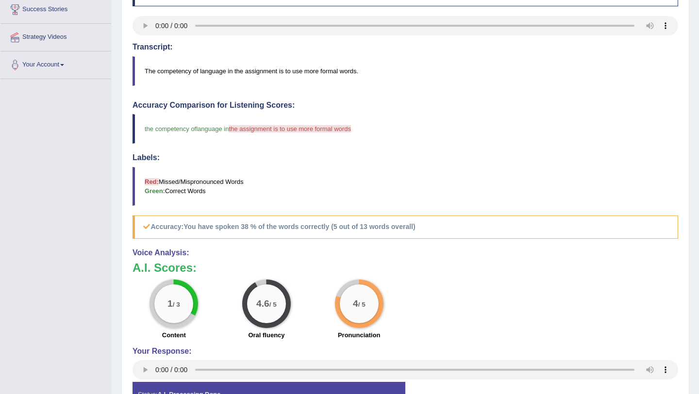
scroll to position [193, 0]
